Goal: Navigation & Orientation: Find specific page/section

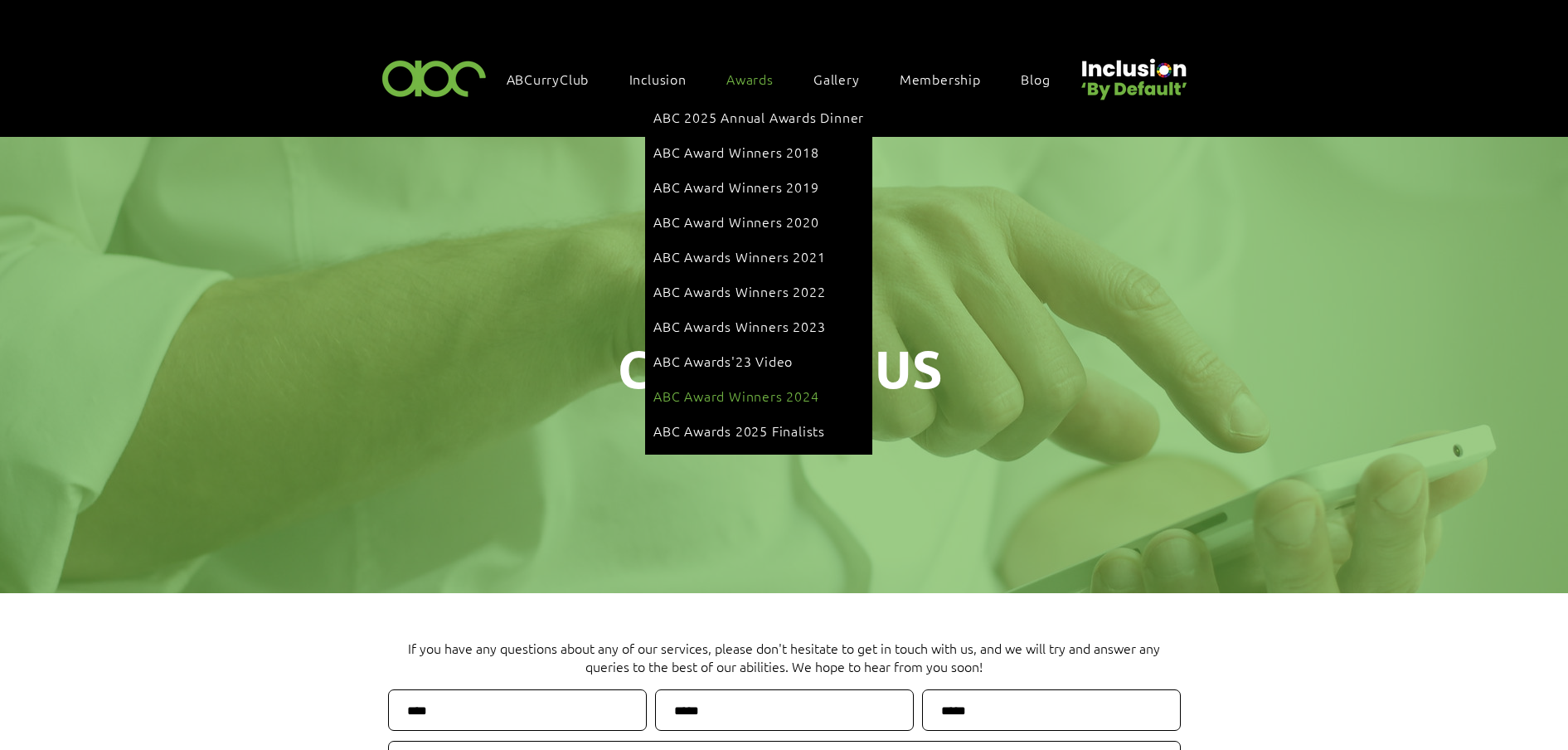
click at [762, 386] on span "ABC Award Winners 2024" at bounding box center [736, 396] width 166 height 18
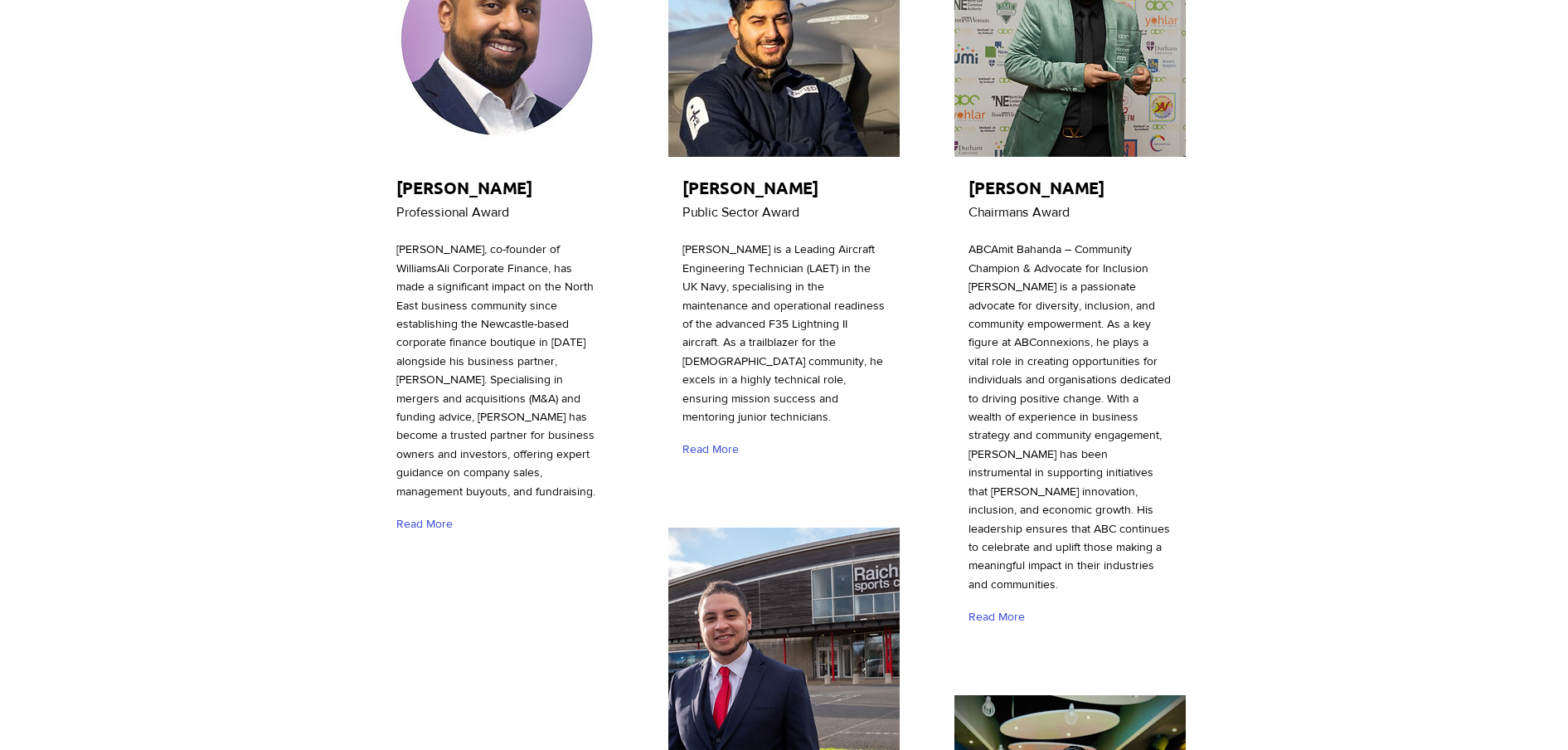
scroll to position [415, 0]
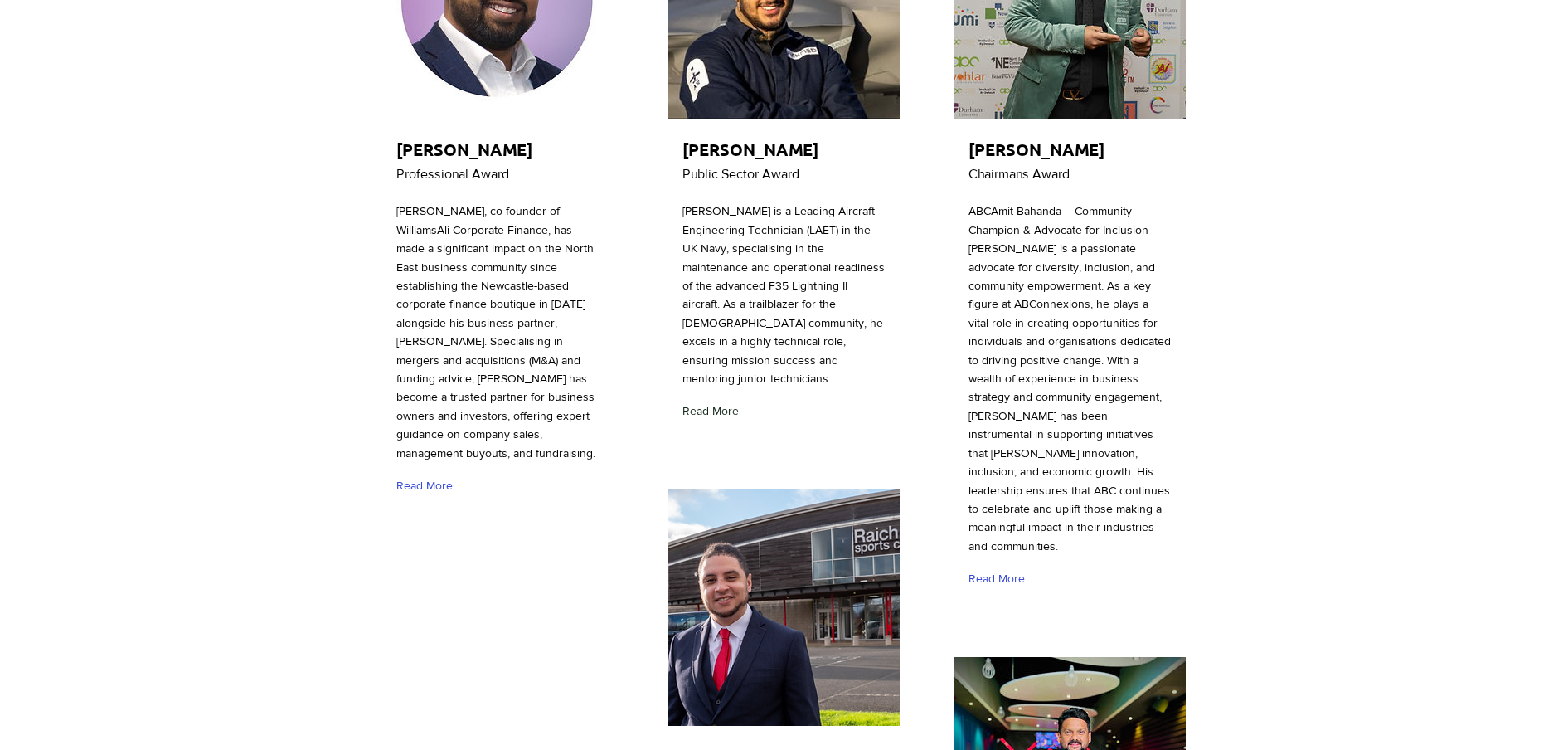
click at [712, 407] on span "Read More" at bounding box center [710, 411] width 57 height 16
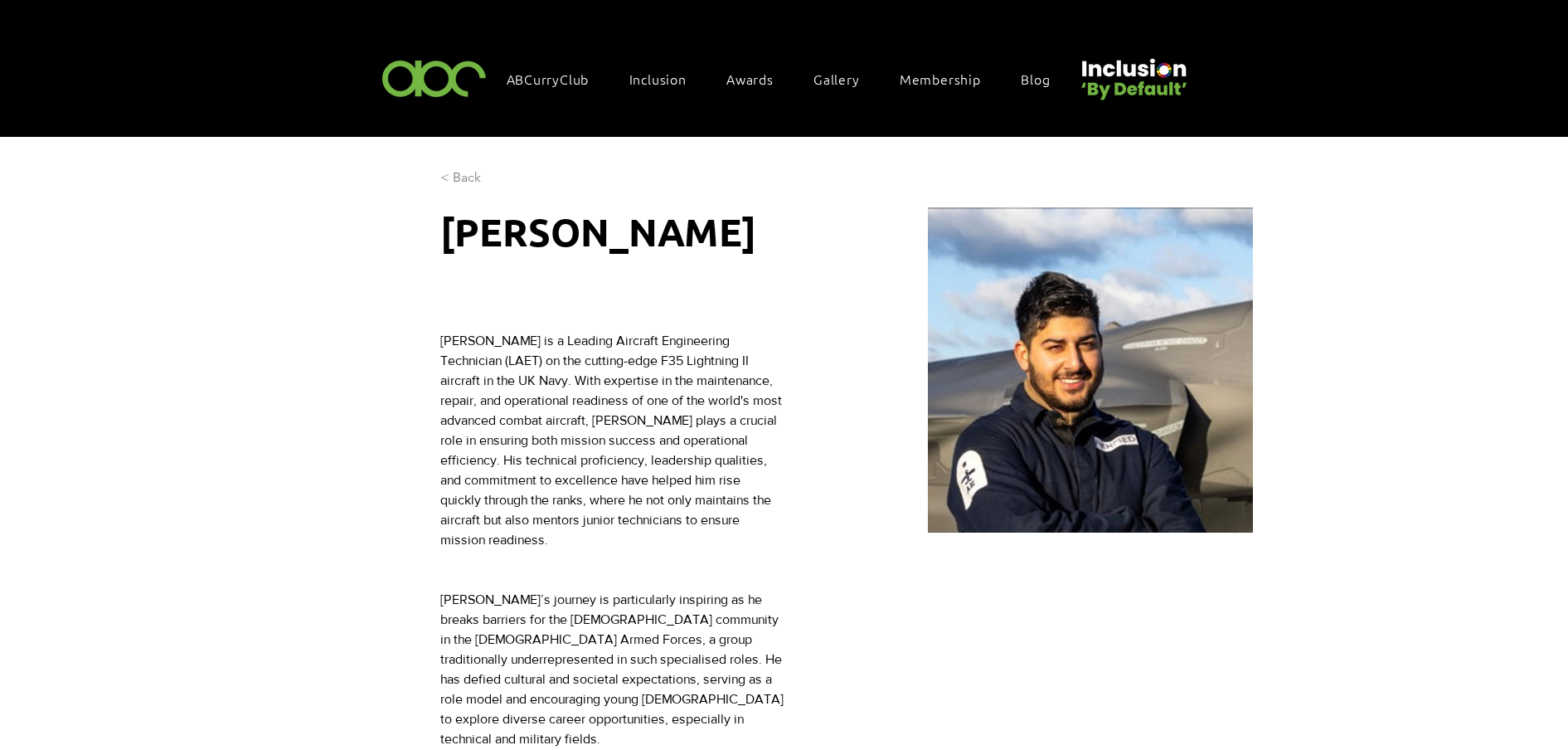
click at [462, 169] on span "< Back" at bounding box center [460, 178] width 40 height 18
